Goal: Information Seeking & Learning: Check status

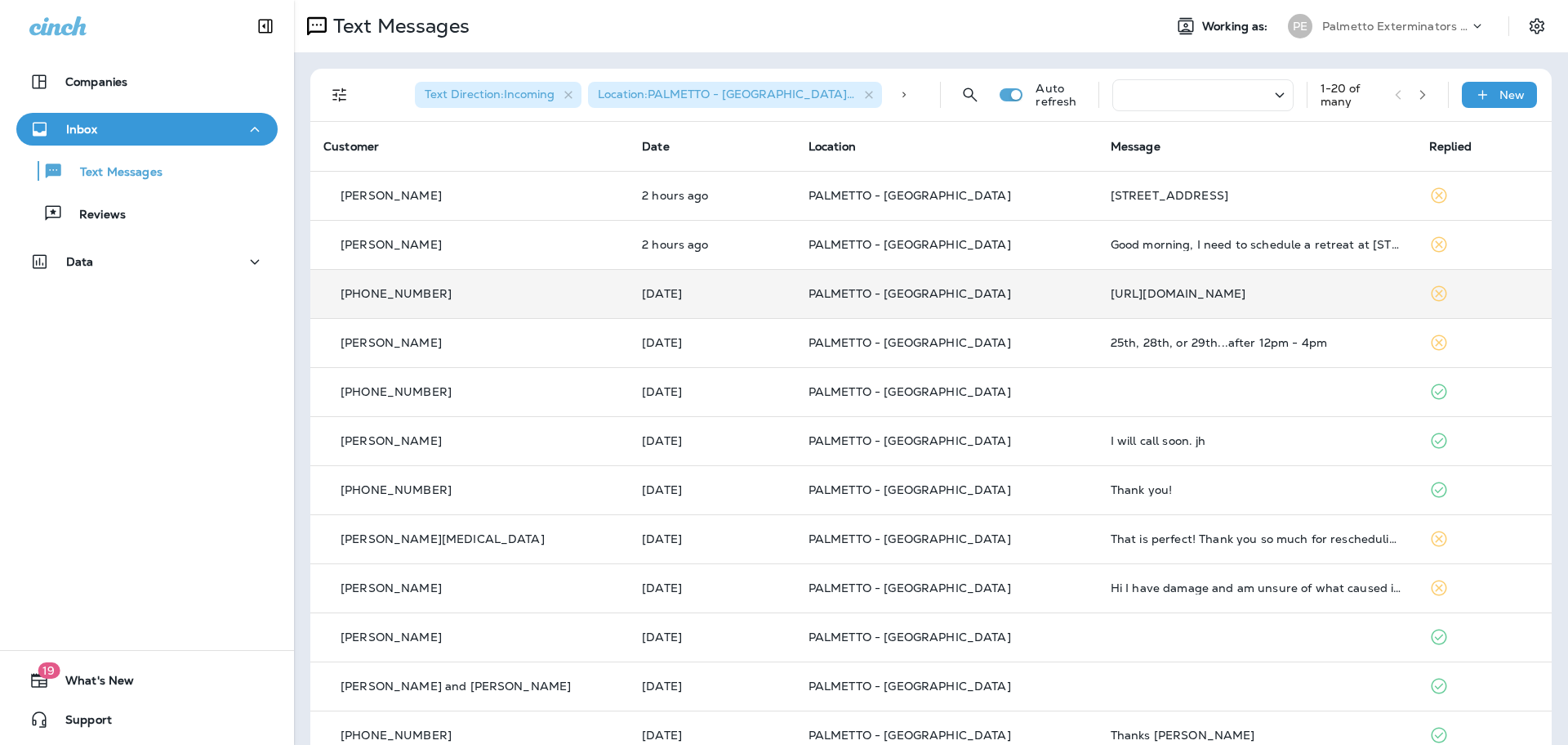
click at [419, 315] on td "[PHONE_NUMBER]" at bounding box center [470, 294] width 319 height 49
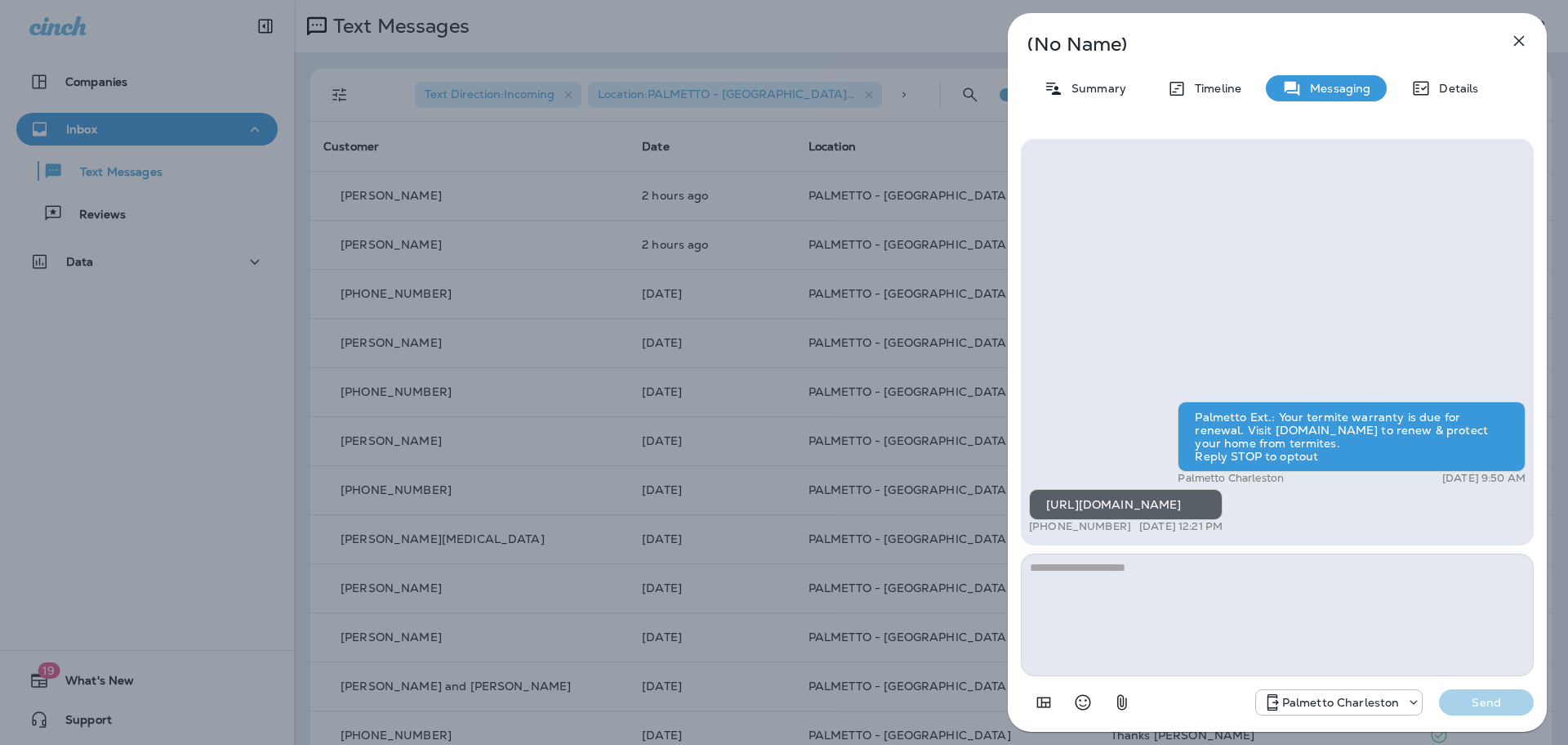
click at [473, 330] on div "(No Name) Summary Timeline Messaging Details Palmetto Ext.: Your termite warran…" at bounding box center [784, 372] width 1568 height 745
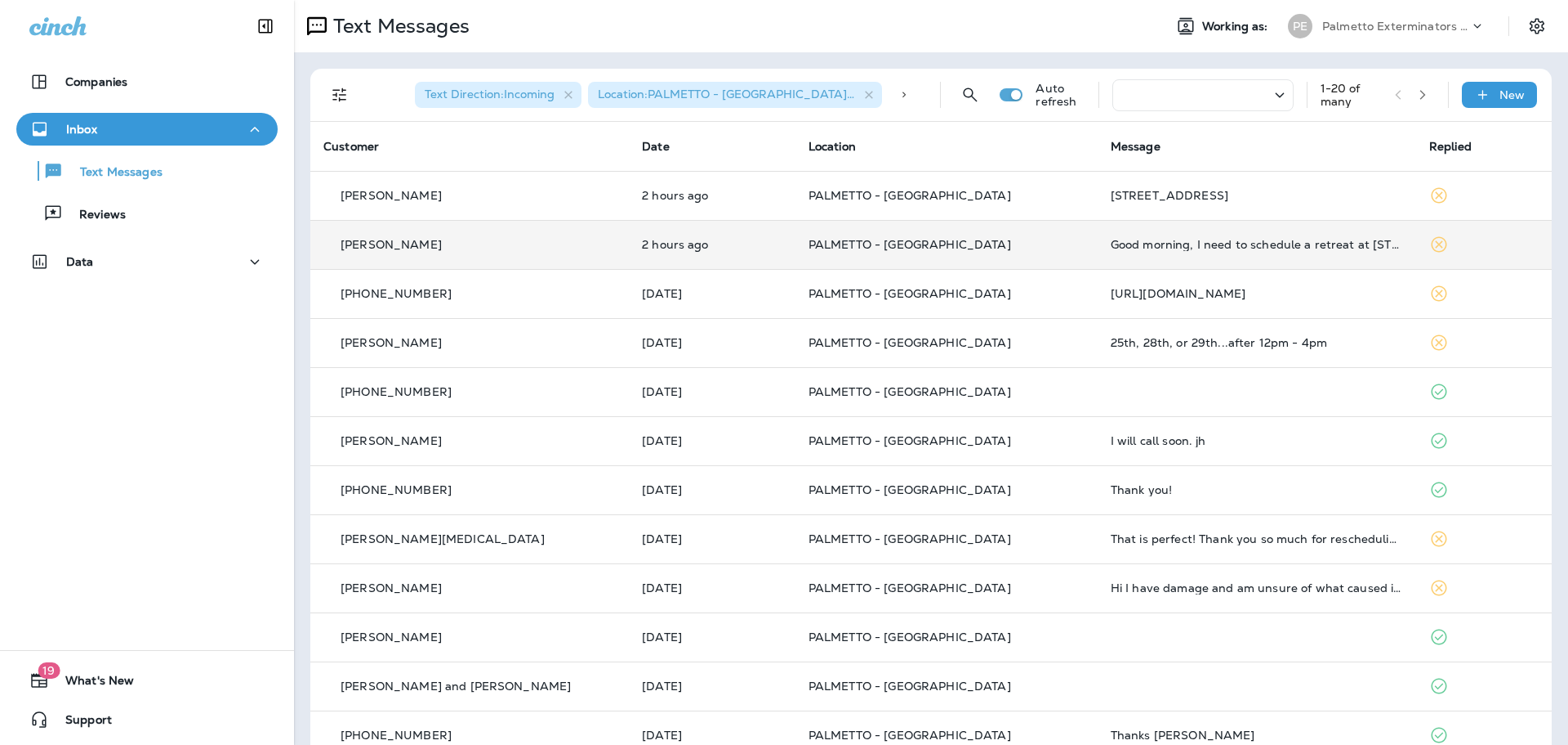
click at [675, 230] on td "2 hours ago" at bounding box center [713, 244] width 167 height 49
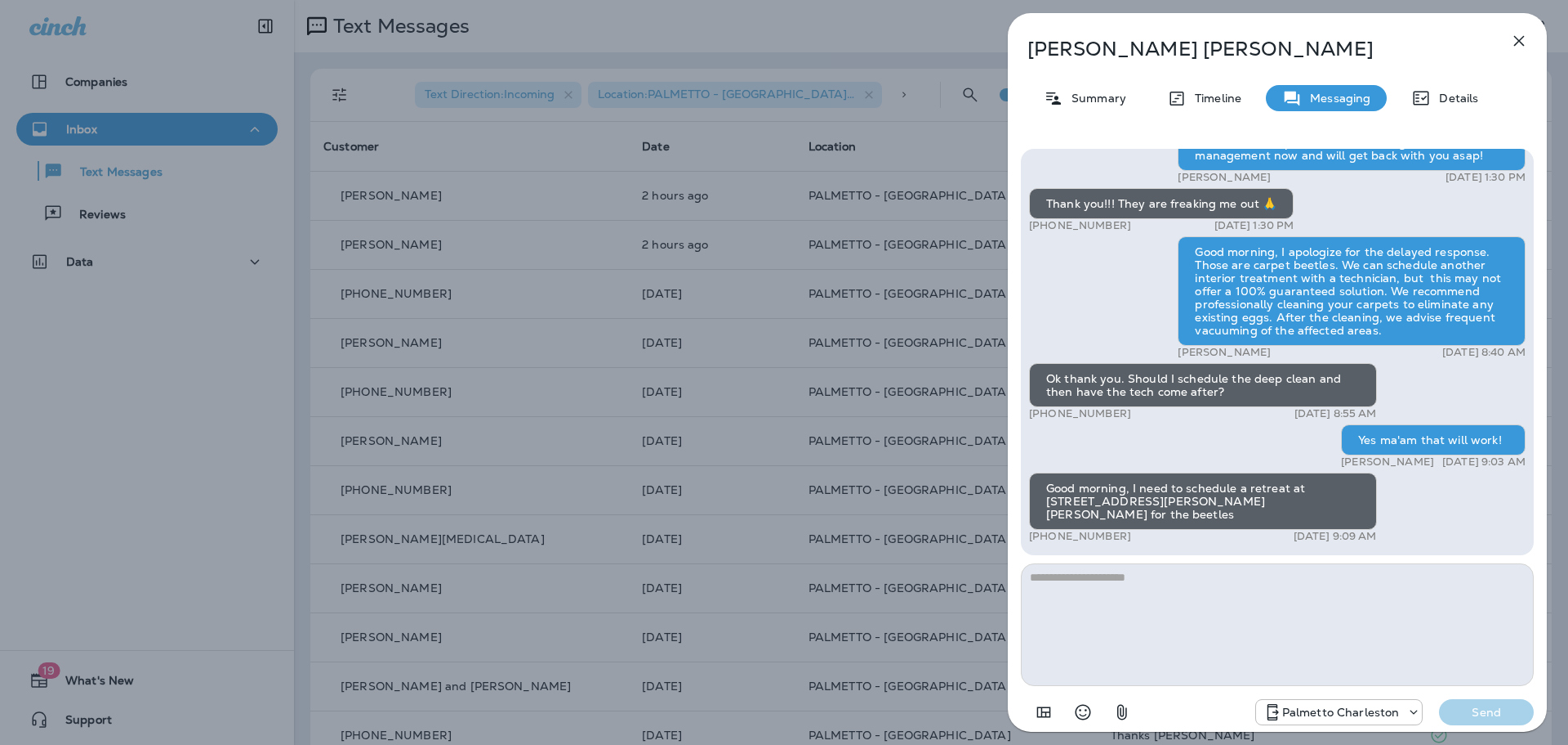
click at [820, 308] on div "[PERSON_NAME] Summary Timeline Messaging Details +1 (843) 568-9494 [DATE] 1:23 …" at bounding box center [784, 372] width 1568 height 745
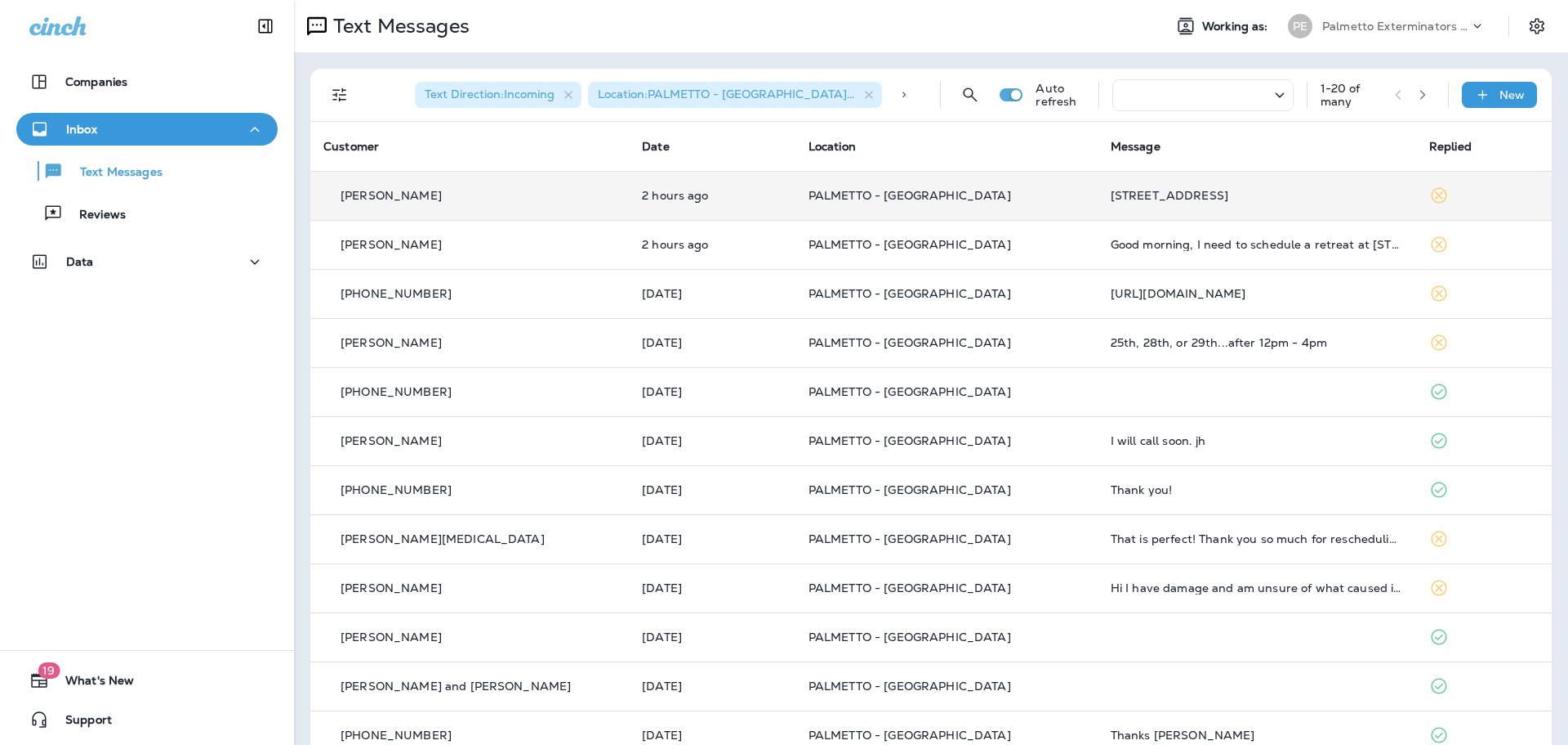
click at [972, 178] on td "PALMETTO - [GEOGRAPHIC_DATA]" at bounding box center [946, 195] width 302 height 49
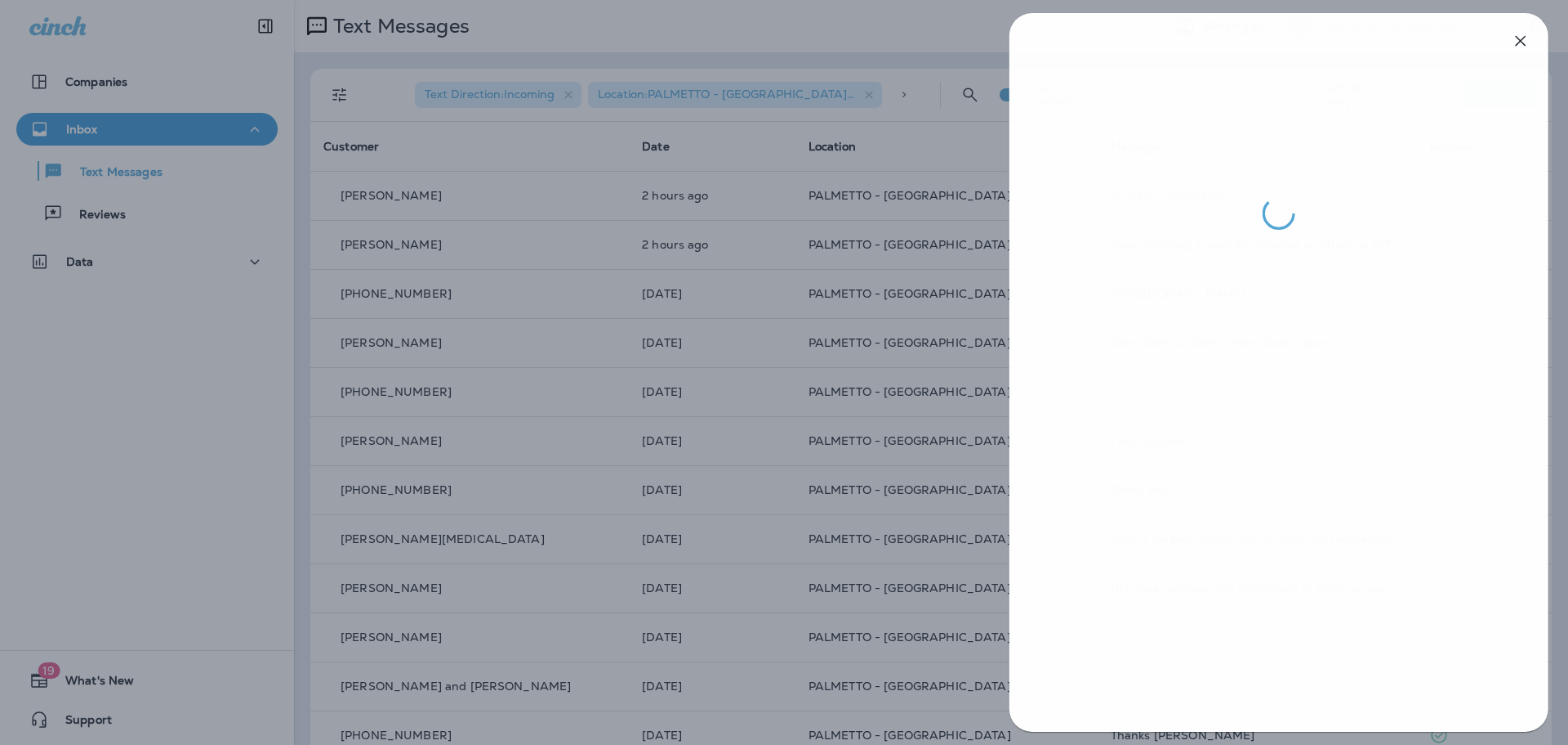
click at [954, 294] on div at bounding box center [786, 372] width 1568 height 745
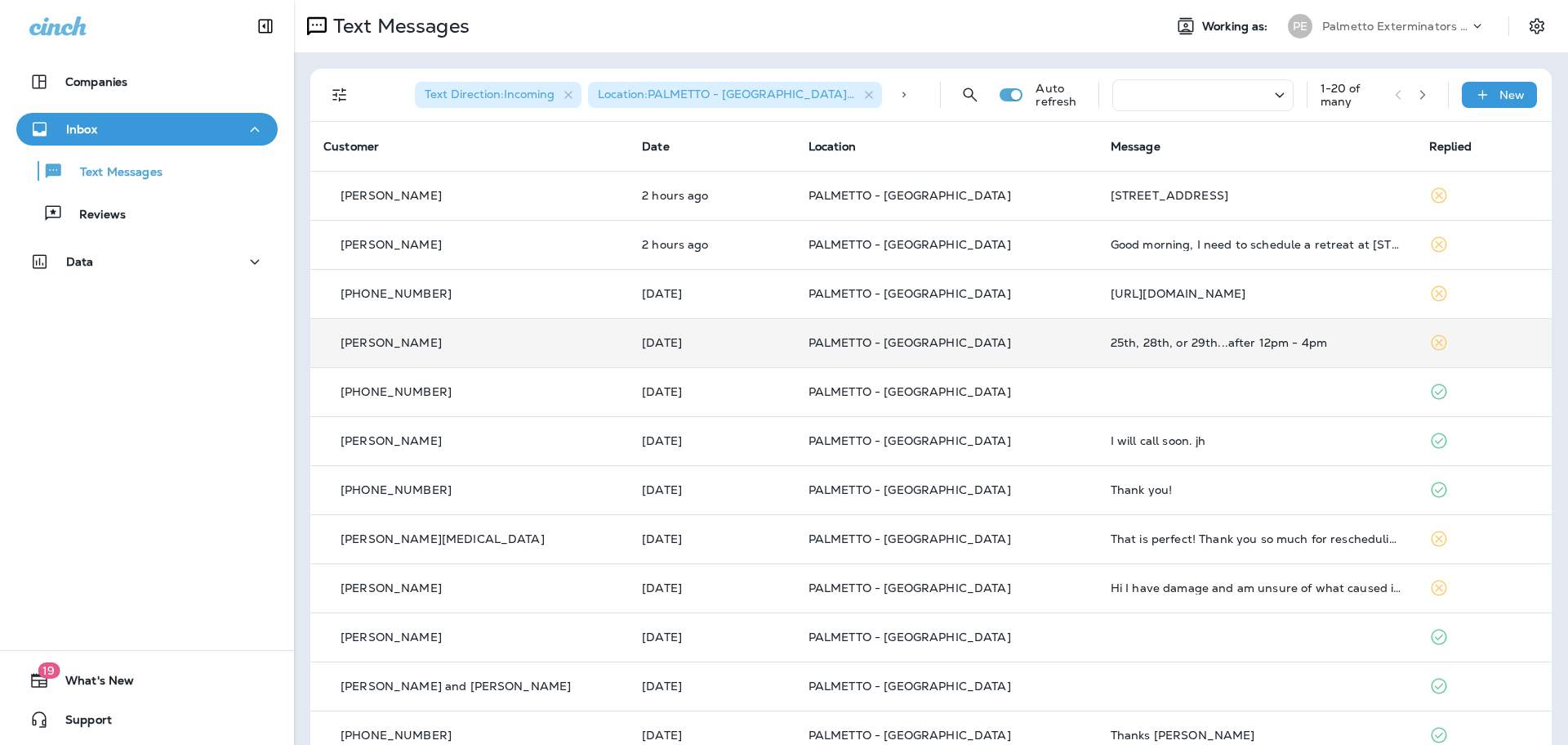
click at [1045, 332] on td "PALMETTO - [GEOGRAPHIC_DATA]" at bounding box center [946, 342] width 302 height 49
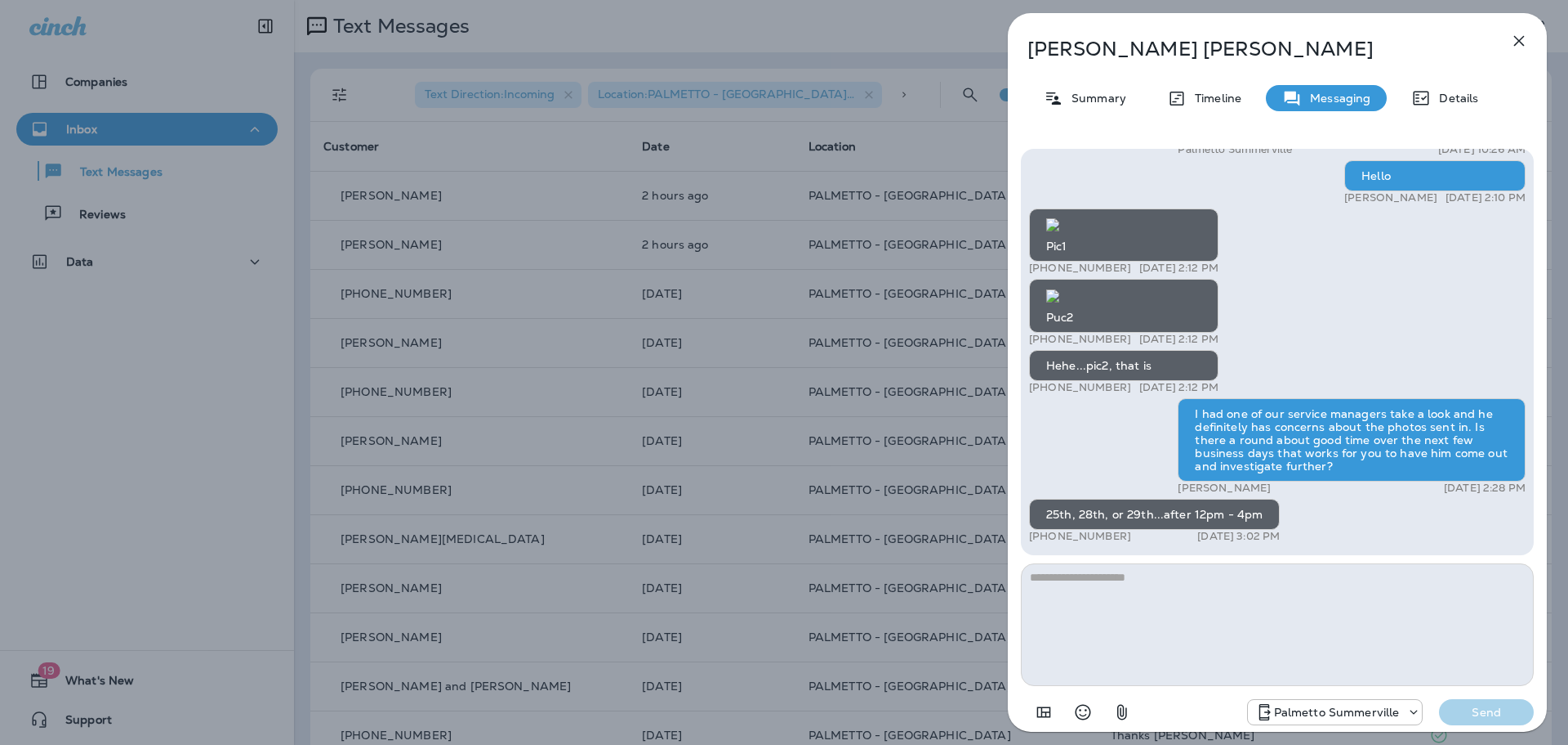
scroll to position [1, 0]
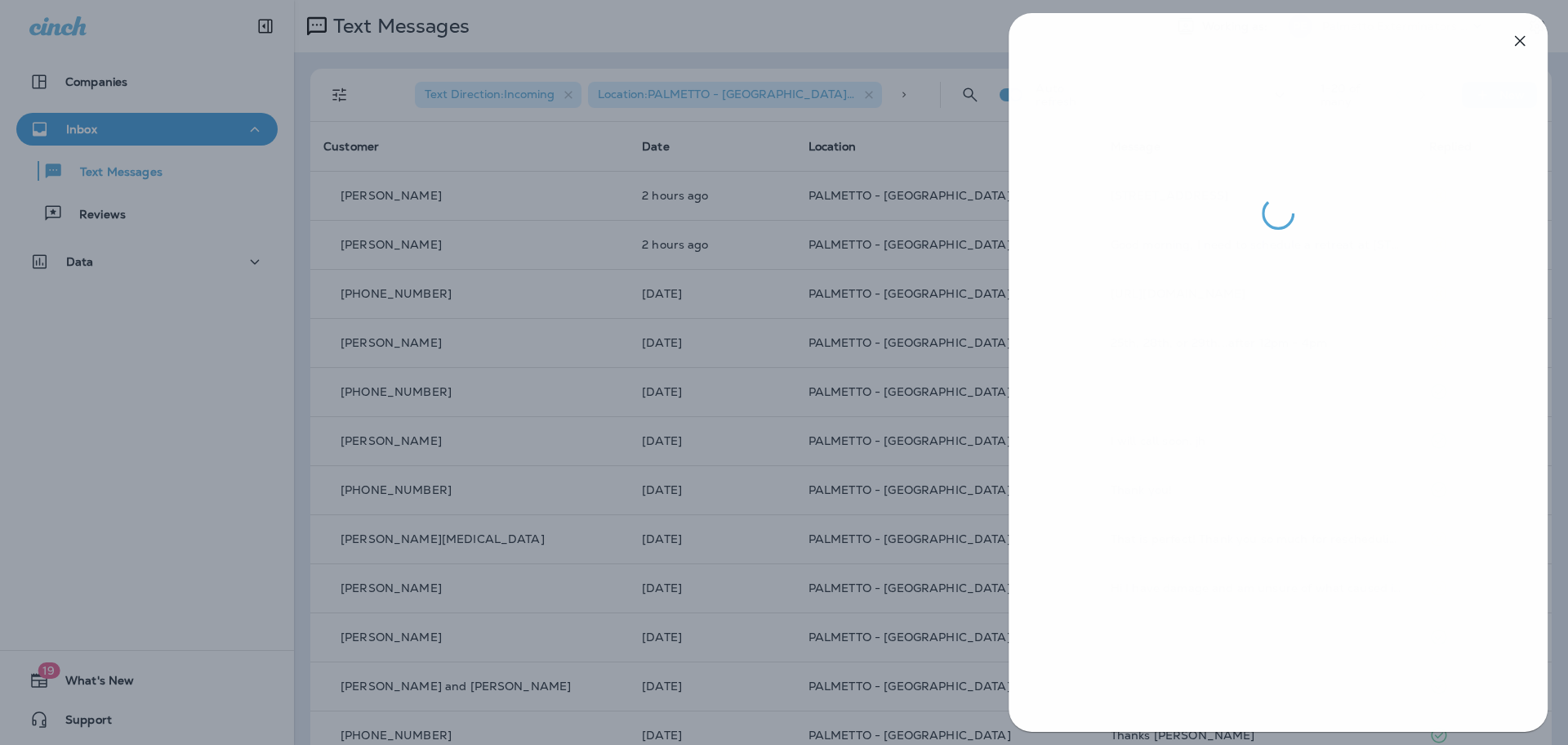
click at [902, 388] on div at bounding box center [785, 372] width 1568 height 745
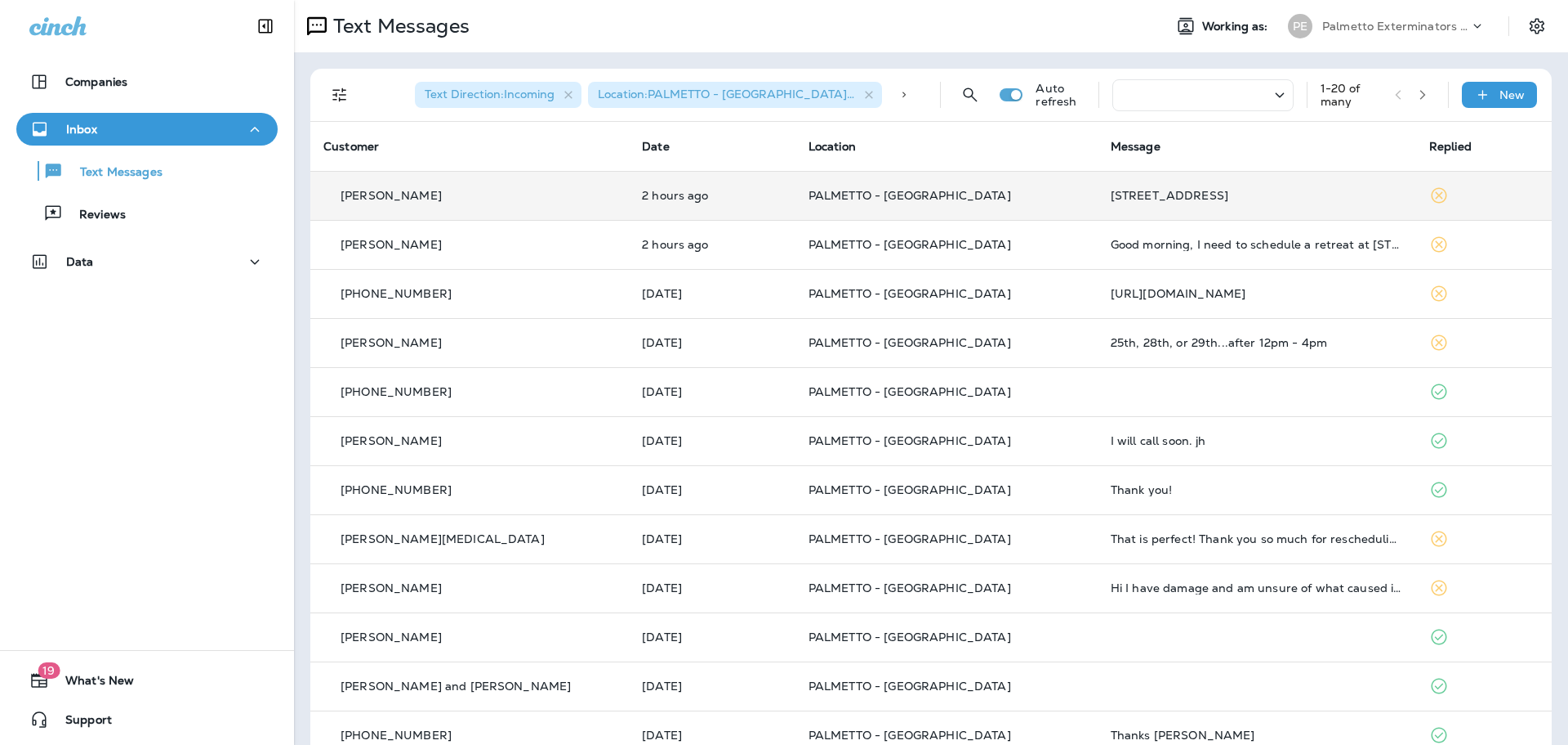
click at [945, 200] on p "PALMETTO - [GEOGRAPHIC_DATA]" at bounding box center [946, 195] width 276 height 13
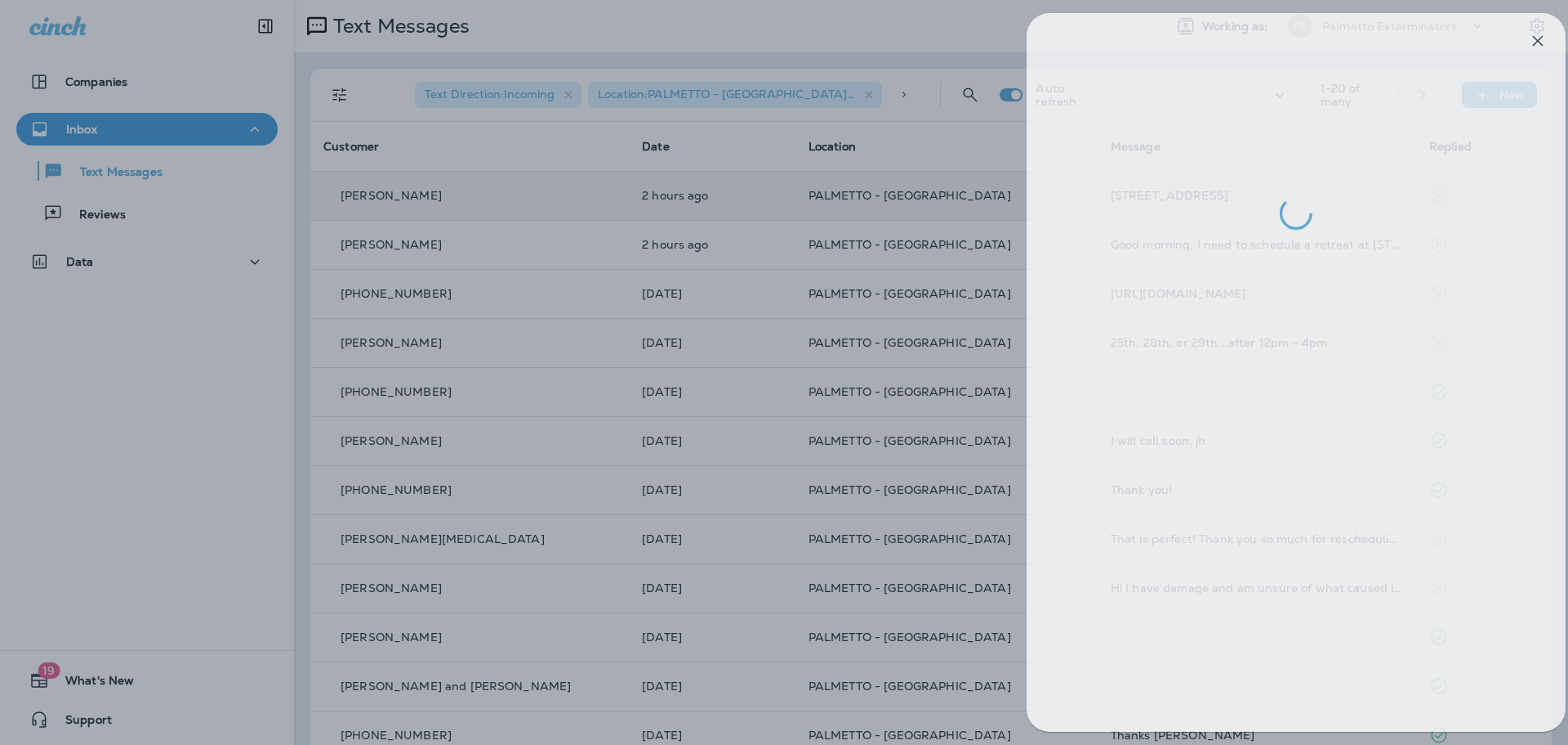
click at [541, 313] on div at bounding box center [803, 372] width 1568 height 745
